Goal: Task Accomplishment & Management: Check status

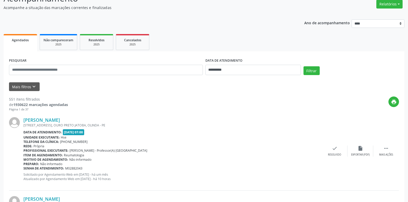
scroll to position [52, 0]
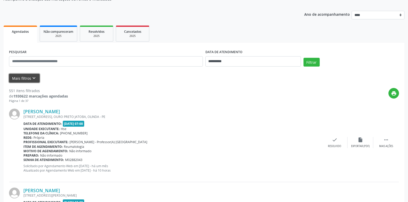
click at [34, 77] on icon "keyboard_arrow_down" at bounding box center [34, 78] width 6 height 6
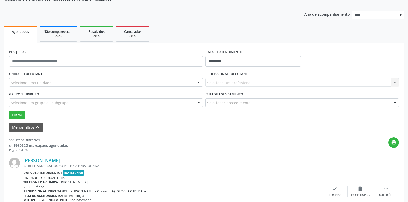
click at [38, 86] on div "Selecione uma unidade" at bounding box center [106, 82] width 194 height 9
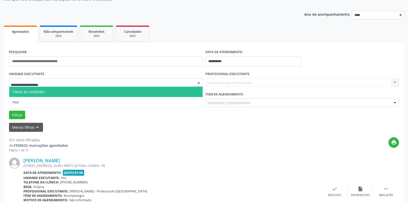
click at [40, 90] on span "Todos as unidades" at bounding box center [28, 91] width 32 height 5
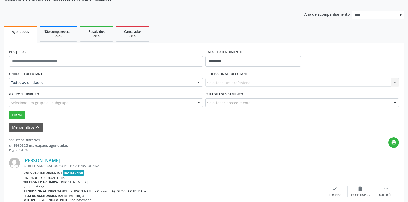
drag, startPoint x: 48, startPoint y: 80, endPoint x: 48, endPoint y: 84, distance: 4.1
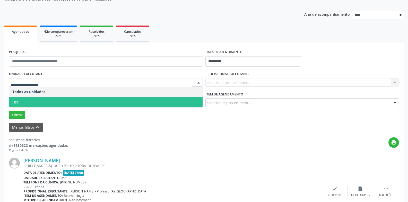
click at [47, 100] on span "Hse" at bounding box center [105, 102] width 193 height 10
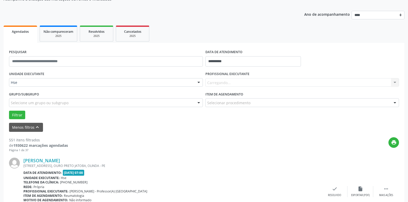
click at [240, 80] on div "Carregando... Nenhum resultado encontrado para: " " Não há nenhuma opção para s…" at bounding box center [303, 82] width 194 height 9
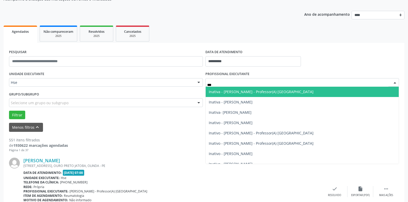
type input "****"
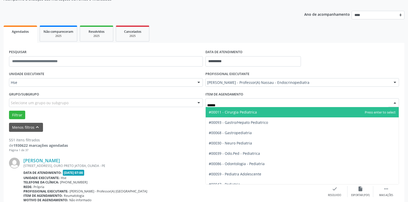
type input "*******"
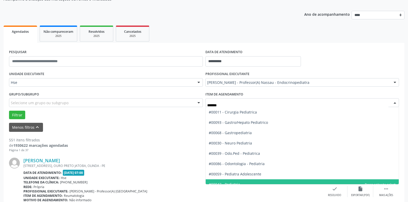
click at [227, 184] on span "#00047 - Pediatria" at bounding box center [224, 184] width 31 height 5
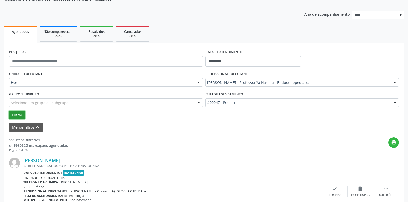
click at [18, 115] on button "Filtrar" at bounding box center [17, 115] width 16 height 9
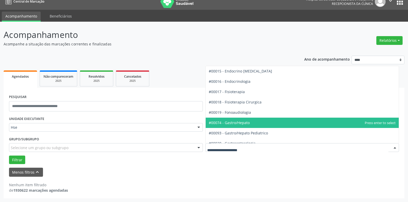
scroll to position [232, 0]
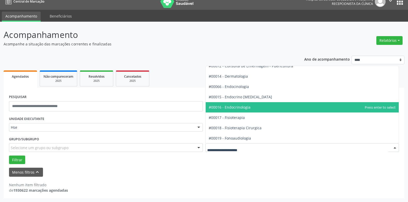
click at [257, 107] on span "#00016 - Endocrinologia" at bounding box center [302, 107] width 193 height 10
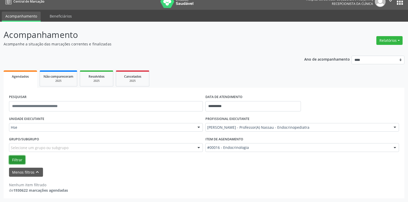
click at [23, 157] on button "Filtrar" at bounding box center [17, 159] width 16 height 9
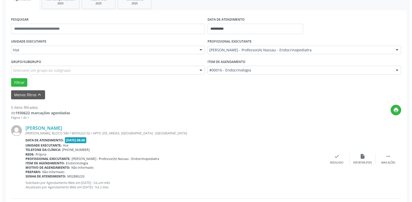
scroll to position [269, 0]
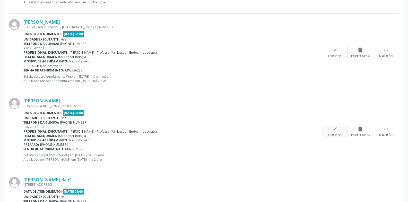
click at [338, 131] on div "check Resolvido" at bounding box center [335, 131] width 26 height 11
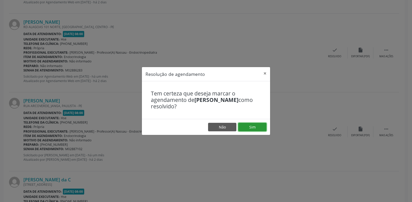
click at [249, 126] on button "Sim" at bounding box center [252, 127] width 28 height 9
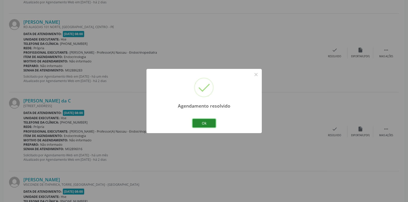
click at [210, 124] on button "Ok" at bounding box center [204, 123] width 23 height 9
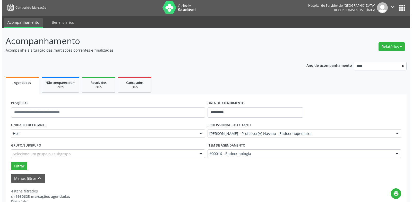
scroll to position [0, 0]
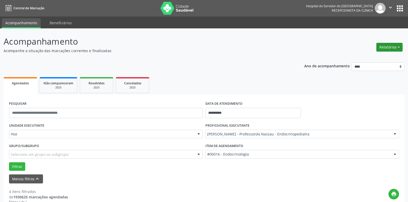
click at [387, 46] on button "Relatórios" at bounding box center [390, 47] width 26 height 9
click at [374, 57] on link "Agendamentos" at bounding box center [375, 58] width 55 height 7
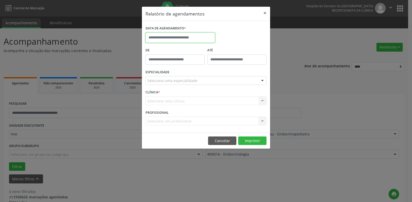
click at [190, 38] on input "text" at bounding box center [181, 37] width 70 height 10
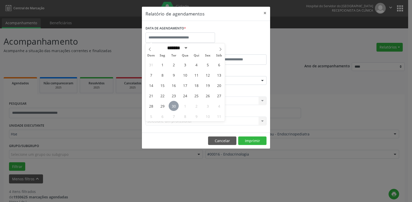
click at [174, 105] on span "30" at bounding box center [174, 106] width 10 height 10
type input "**********"
click at [175, 105] on span "30" at bounding box center [174, 106] width 10 height 10
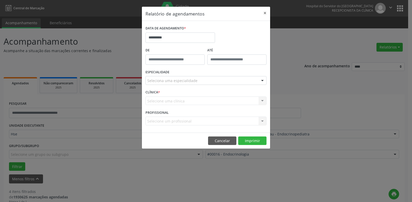
click at [196, 77] on div "Seleciona uma especialidade" at bounding box center [206, 80] width 121 height 9
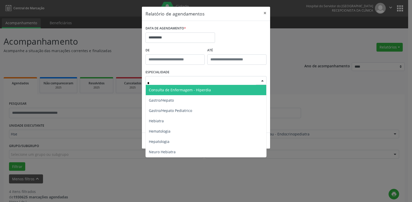
type input "**"
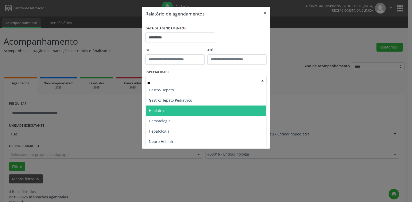
click at [173, 107] on span "Hebiatra" at bounding box center [206, 110] width 121 height 10
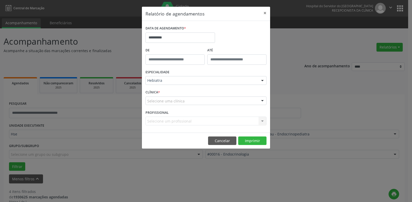
click at [220, 99] on div "Selecione uma clínica" at bounding box center [206, 100] width 121 height 9
drag, startPoint x: 230, startPoint y: 91, endPoint x: 241, endPoint y: 91, distance: 11.1
click at [231, 91] on div "CLÍNICA * Nenhum resultado encontrado para: " " Não há nenhuma opção para ser e…" at bounding box center [206, 98] width 124 height 20
click at [264, 102] on div at bounding box center [263, 101] width 8 height 9
click at [247, 95] on div "CLÍNICA * Selecione uma clínica Nenhum resultado encontrado para: " " Não há ne…" at bounding box center [206, 98] width 124 height 20
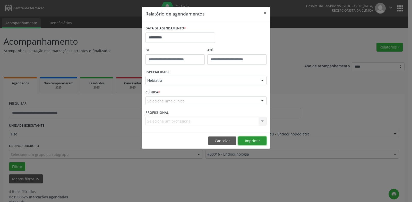
click at [248, 139] on button "Imprimir" at bounding box center [252, 140] width 28 height 9
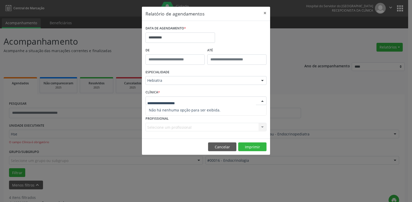
click at [263, 100] on div at bounding box center [263, 101] width 8 height 9
click at [249, 90] on div "CLÍNICA * Nenhum resultado encontrado para: " " Não há nenhuma opção para ser e…" at bounding box center [206, 101] width 124 height 26
type input "*****"
click at [185, 60] on input "*****" at bounding box center [175, 59] width 59 height 10
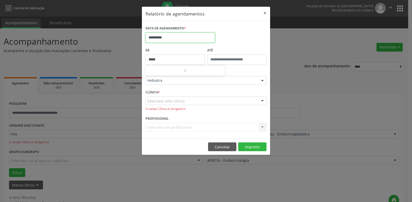
click at [189, 36] on input "**********" at bounding box center [181, 37] width 70 height 10
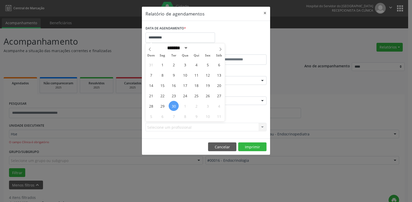
click at [175, 106] on span "30" at bounding box center [174, 106] width 10 height 10
type input "**********"
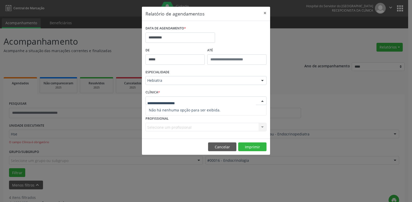
click at [246, 101] on div at bounding box center [206, 100] width 121 height 9
type input "***"
click at [235, 109] on span "Nenhum resultado encontrado para: " hse "" at bounding box center [206, 110] width 121 height 10
click at [257, 148] on button "Imprimir" at bounding box center [252, 146] width 28 height 9
click at [265, 97] on div at bounding box center [263, 101] width 8 height 9
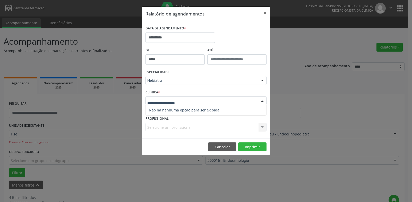
click at [227, 107] on span "Não há nenhuma opção para ser exibida." at bounding box center [206, 110] width 121 height 10
click at [213, 93] on div "CLÍNICA * Selecione uma clínica Nenhum resultado encontrado para: " " Não há ne…" at bounding box center [206, 101] width 124 height 26
click at [262, 99] on div at bounding box center [263, 101] width 8 height 9
click at [243, 106] on span "Não há nenhuma opção para ser exibida." at bounding box center [206, 110] width 121 height 10
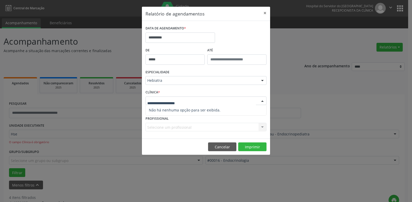
click at [239, 97] on div at bounding box center [206, 100] width 121 height 9
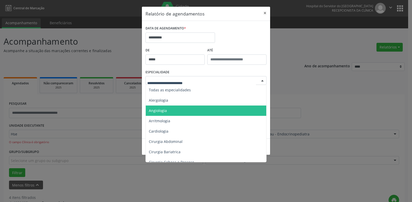
drag, startPoint x: 244, startPoint y: 83, endPoint x: 242, endPoint y: 92, distance: 8.6
click at [244, 83] on div at bounding box center [206, 80] width 121 height 9
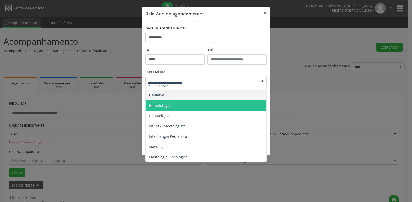
scroll to position [361, 0]
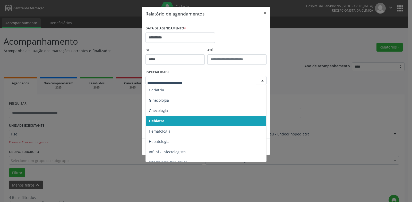
click at [193, 121] on span "Hebiatra" at bounding box center [206, 121] width 121 height 10
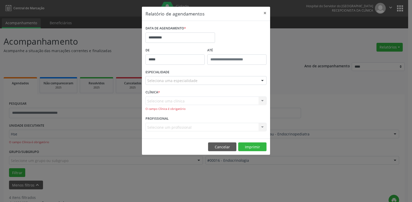
click at [261, 98] on div "Selecione uma clínica Nenhum resultado encontrado para: " " Não há nenhuma opçã…" at bounding box center [206, 103] width 121 height 15
click at [258, 79] on div "Seleciona uma especialidade Todas as especialidades Alergologia Angiologia Arri…" at bounding box center [206, 80] width 121 height 9
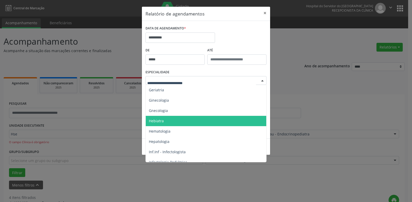
click at [209, 123] on span "Hebiatra" at bounding box center [206, 121] width 121 height 10
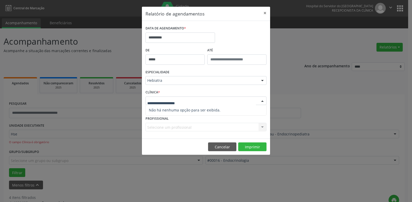
click at [260, 100] on div at bounding box center [263, 101] width 8 height 9
click at [256, 92] on div "CLÍNICA * Nenhum resultado encontrado para: " " Não há nenhuma opção para ser e…" at bounding box center [206, 101] width 124 height 26
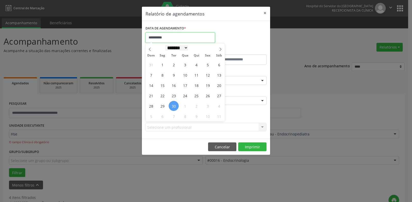
click at [182, 41] on input "**********" at bounding box center [181, 37] width 70 height 10
click at [184, 106] on span "1" at bounding box center [185, 106] width 10 height 10
type input "**********"
click at [185, 106] on span "1" at bounding box center [185, 106] width 10 height 10
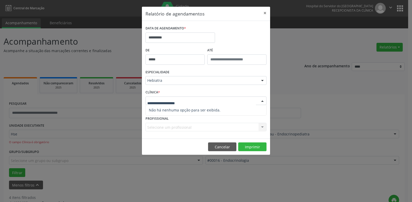
click at [209, 97] on div at bounding box center [206, 100] width 121 height 9
click at [235, 94] on div "CLÍNICA * Selecione uma clínica Nenhum resultado encontrado para: " " Não há ne…" at bounding box center [206, 101] width 124 height 26
click at [228, 145] on button "Cancelar" at bounding box center [222, 146] width 28 height 9
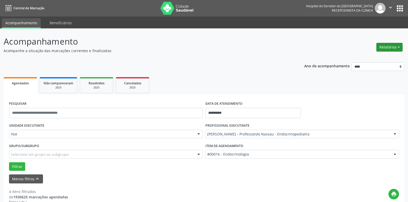
click at [388, 48] on button "Relatórios" at bounding box center [390, 47] width 26 height 9
click at [377, 60] on link "Agendamentos" at bounding box center [375, 58] width 55 height 7
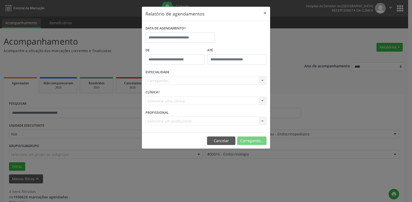
type input "*****"
click at [177, 58] on input "*****" at bounding box center [175, 59] width 59 height 10
drag, startPoint x: 176, startPoint y: 24, endPoint x: 176, endPoint y: 30, distance: 6.2
click at [176, 27] on div "DATA DE AGENDAMENTO * De ***** ATÉ ESPECIALIDADE Seleciona uma especialidade To…" at bounding box center [206, 77] width 128 height 112
click at [178, 37] on input "text" at bounding box center [181, 37] width 70 height 10
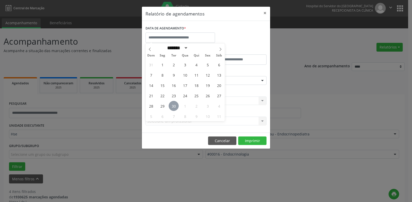
click at [174, 108] on span "30" at bounding box center [174, 106] width 10 height 10
type input "**********"
click at [174, 108] on span "30" at bounding box center [174, 106] width 10 height 10
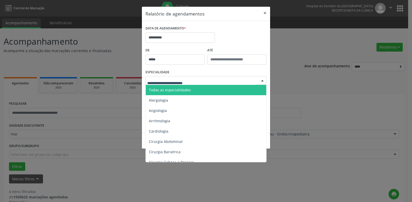
click at [225, 79] on div at bounding box center [206, 80] width 121 height 9
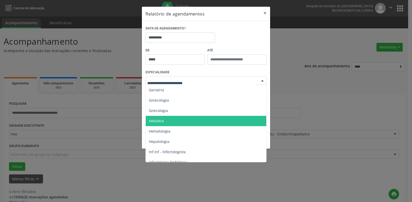
click at [206, 121] on span "Hebiatra" at bounding box center [206, 121] width 121 height 10
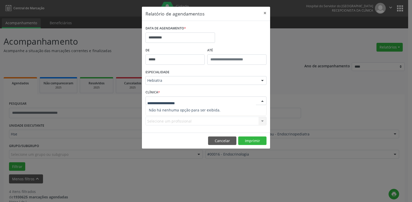
click at [264, 100] on div at bounding box center [263, 101] width 8 height 9
click at [262, 97] on div at bounding box center [263, 101] width 8 height 9
click at [258, 91] on div "CLÍNICA * Selecione uma clínica Nenhum resultado encontrado para: " " Não há ne…" at bounding box center [206, 98] width 124 height 20
click at [225, 143] on button "Cancelar" at bounding box center [222, 140] width 28 height 9
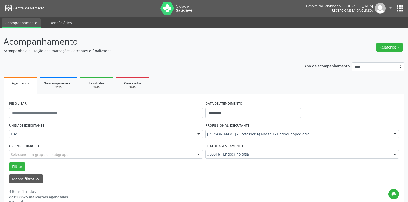
click at [390, 8] on icon "" at bounding box center [391, 8] width 6 height 6
